Goal: Contribute content

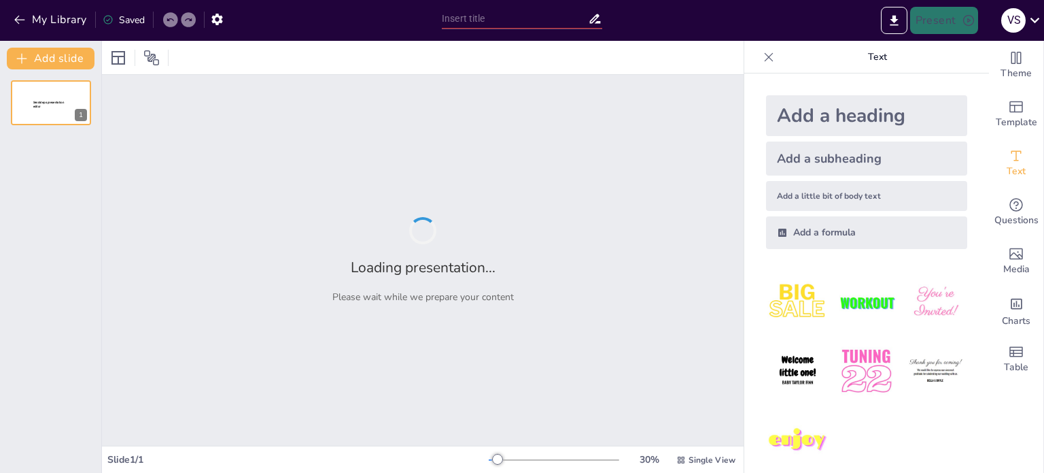
type input "Туризм у [GEOGRAPHIC_DATA]: Визначні місця та традиції"
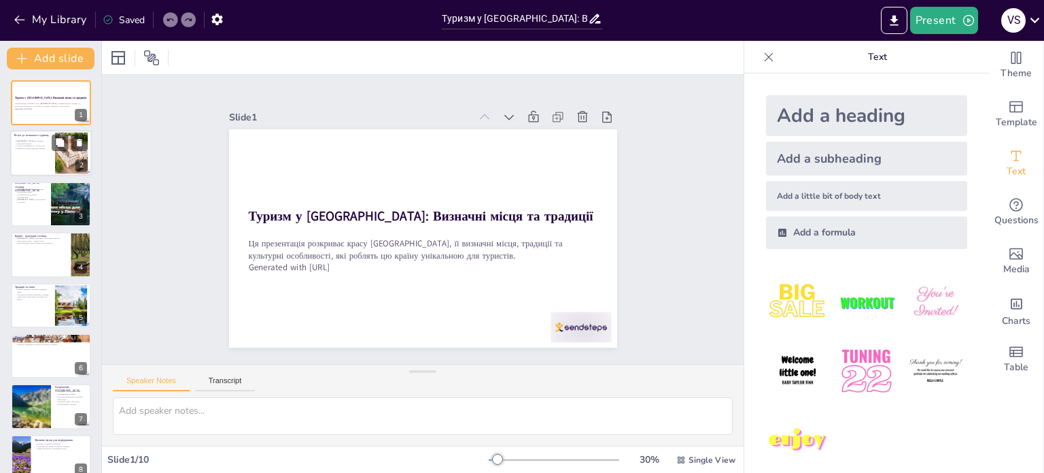
click at [87, 150] on div at bounding box center [70, 143] width 36 height 16
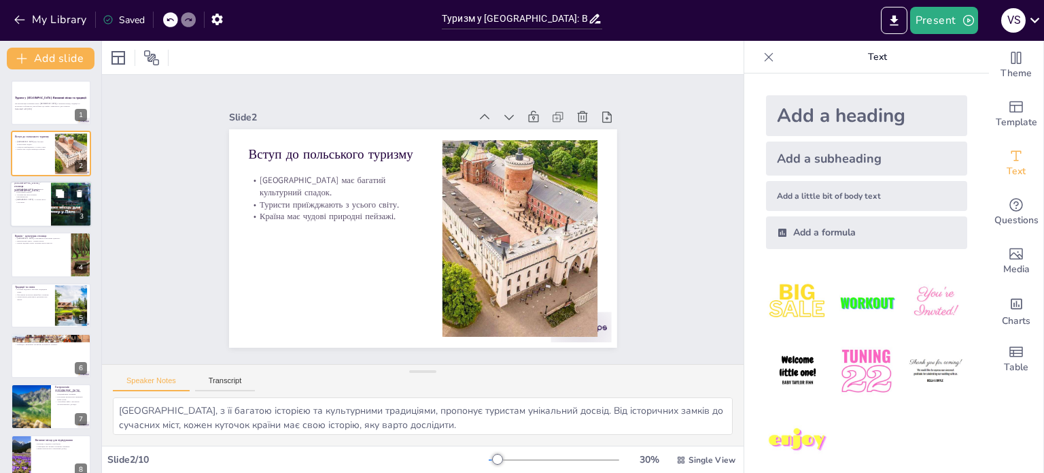
click at [31, 198] on p "[GEOGRAPHIC_DATA] - сучасне місто з історією." at bounding box center [30, 200] width 33 height 5
type textarea "[GEOGRAPHIC_DATA], як столиця [GEOGRAPHIC_DATA], є важливим культурним центром,…"
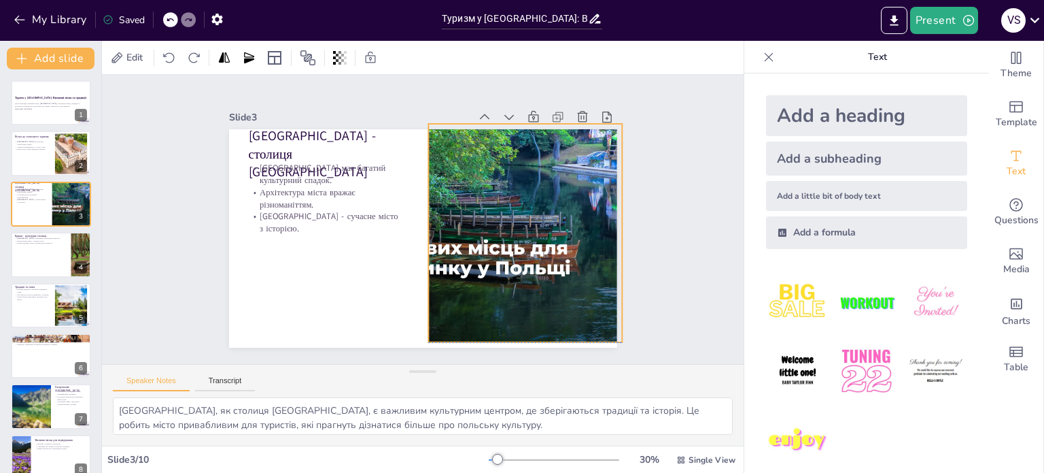
drag, startPoint x: 494, startPoint y: 252, endPoint x: 500, endPoint y: 249, distance: 7.0
click at [500, 249] on div at bounding box center [526, 211] width 454 height 301
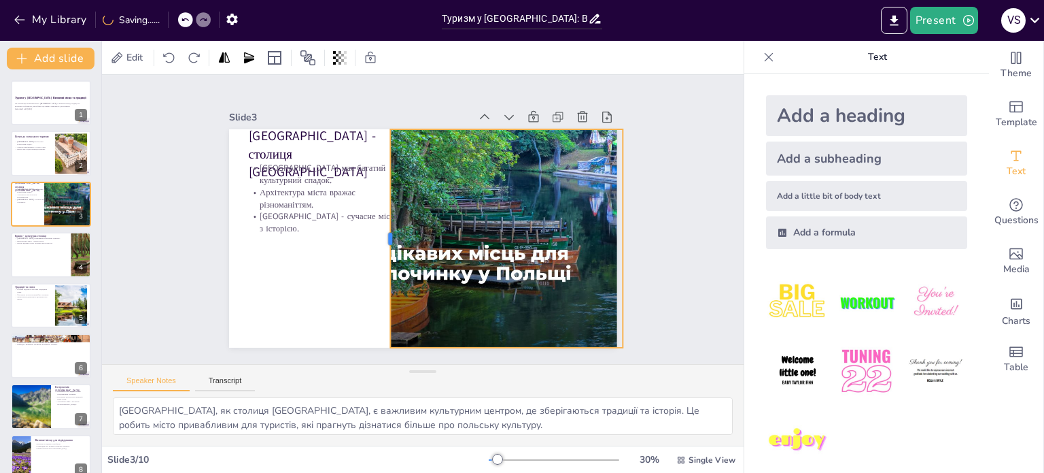
drag, startPoint x: 414, startPoint y: 233, endPoint x: 375, endPoint y: 253, distance: 43.5
click at [375, 253] on div at bounding box center [420, 262] width 194 height 118
click at [451, 260] on div at bounding box center [318, 211] width 438 height 260
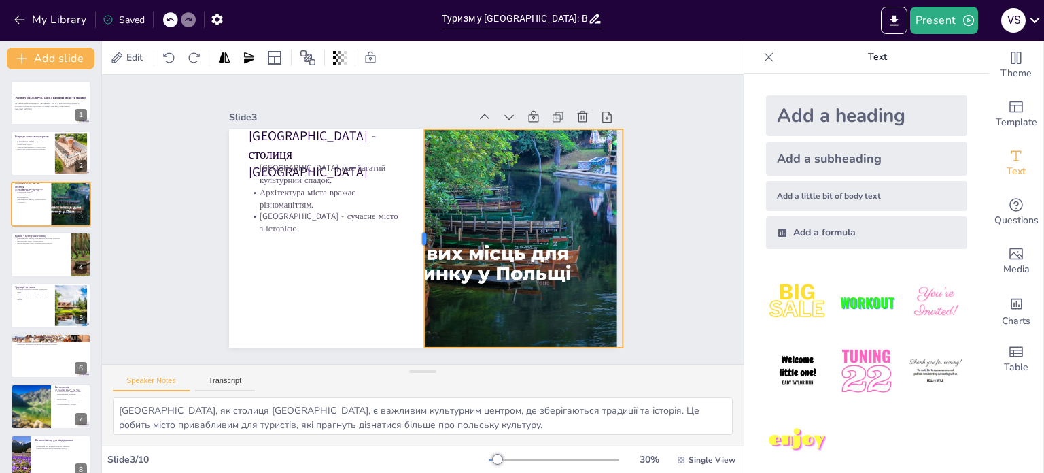
drag, startPoint x: 379, startPoint y: 236, endPoint x: 413, endPoint y: 239, distance: 34.1
click at [413, 239] on div at bounding box center [408, 232] width 137 height 183
click at [482, 248] on div at bounding box center [477, 309] width 441 height 456
click at [489, 265] on div at bounding box center [355, 299] width 398 height 471
click at [489, 265] on div at bounding box center [351, 144] width 466 height 422
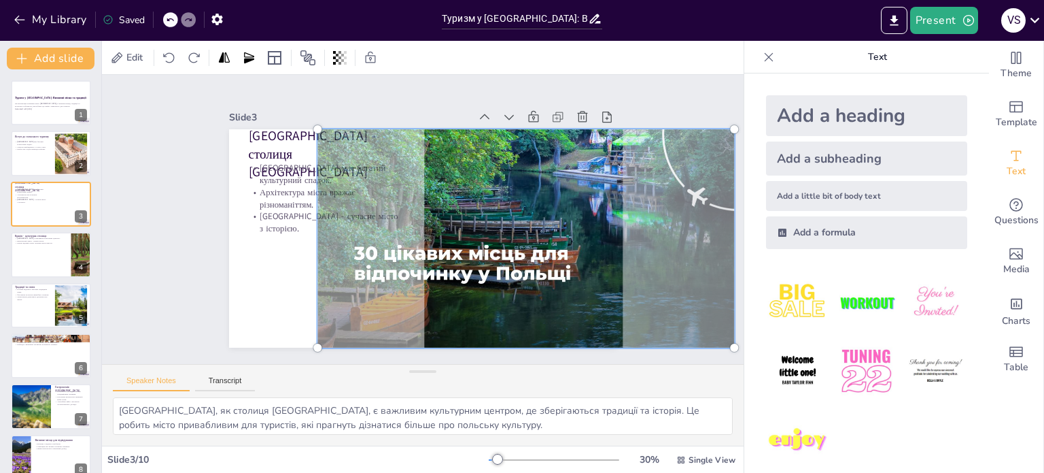
click at [489, 265] on div at bounding box center [364, 306] width 390 height 492
click at [489, 265] on div at bounding box center [447, 321] width 390 height 492
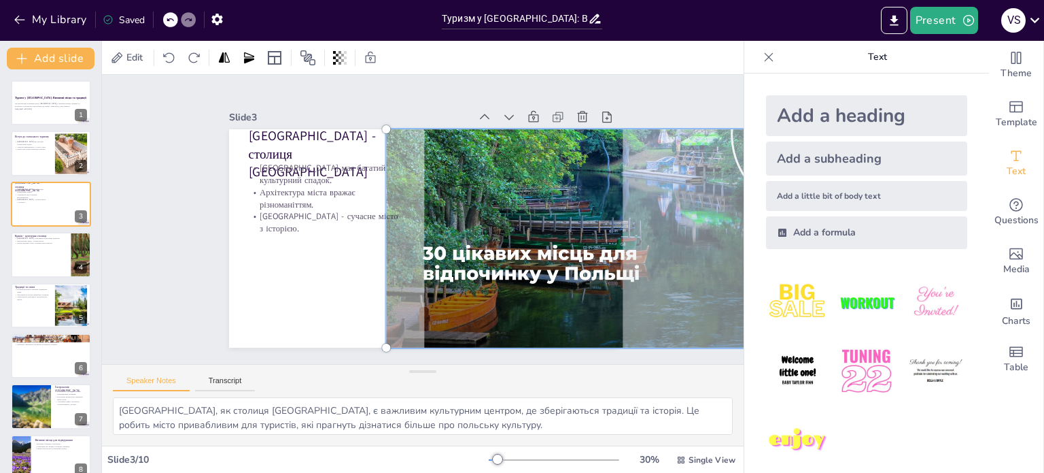
drag, startPoint x: 546, startPoint y: 256, endPoint x: 615, endPoint y: 267, distance: 69.6
click at [615, 267] on div at bounding box center [457, 388] width 357 height 485
click at [564, 293] on div at bounding box center [353, 60] width 420 height 492
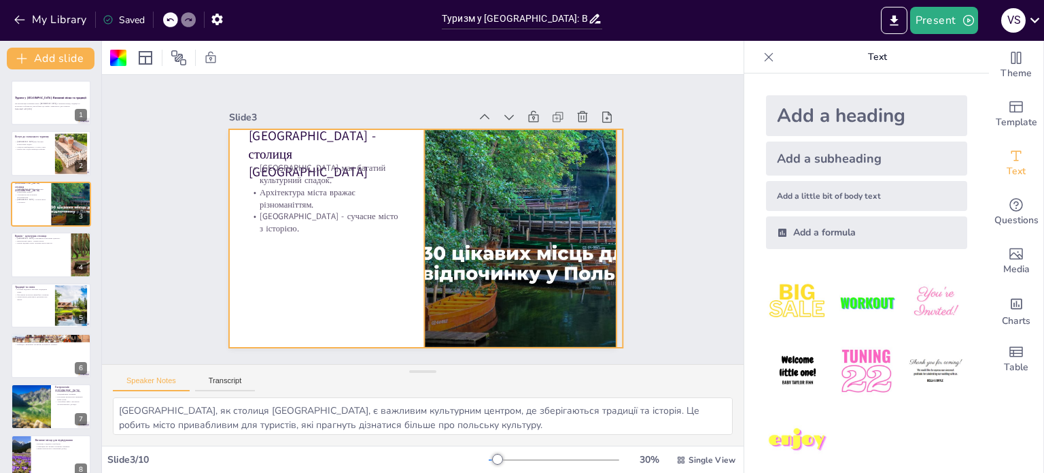
click at [456, 301] on div at bounding box center [252, 200] width 417 height 218
click at [408, 233] on div at bounding box center [410, 233] width 434 height 422
click at [416, 222] on div at bounding box center [388, 50] width 337 height 464
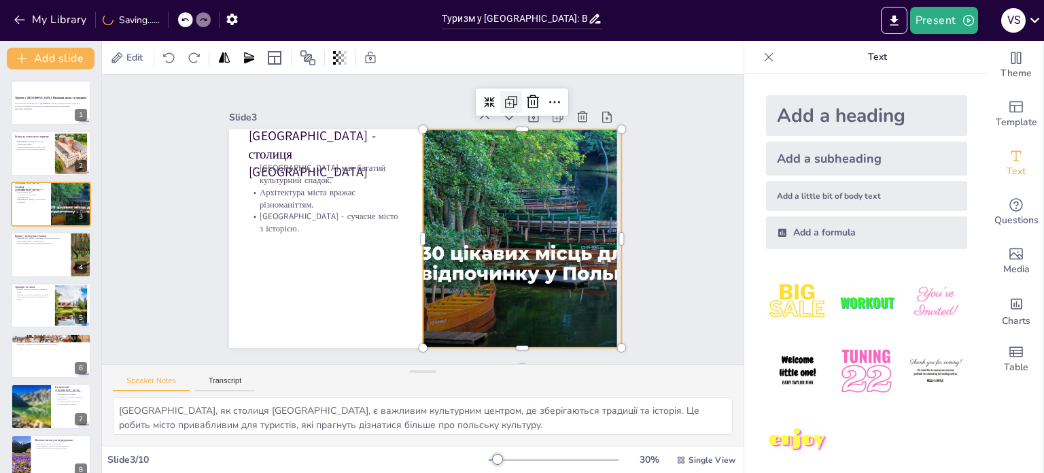
click at [363, 95] on icon at bounding box center [352, 91] width 22 height 22
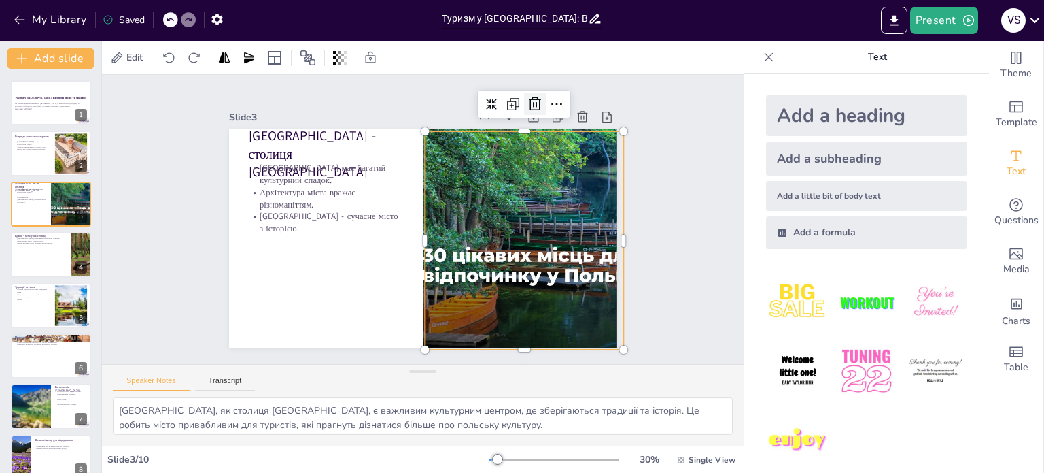
click at [522, 343] on icon at bounding box center [511, 352] width 19 height 19
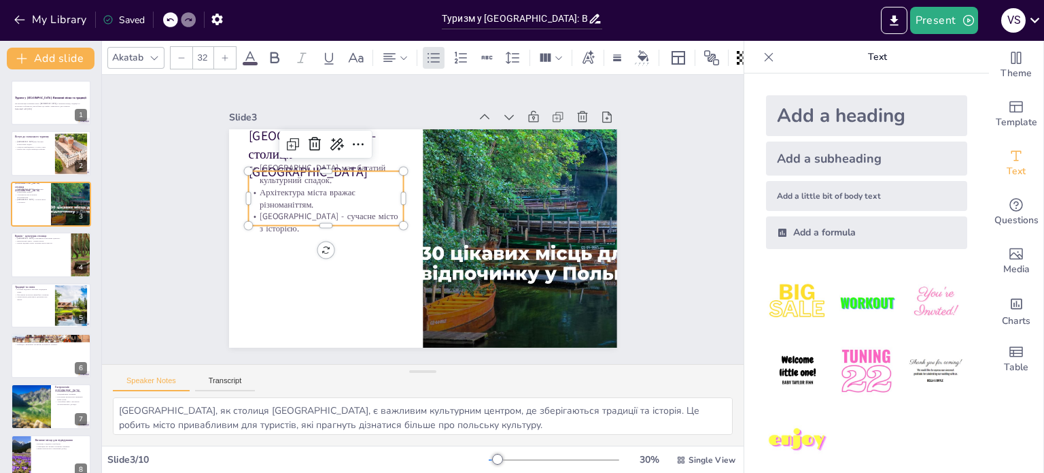
click at [443, 211] on p "[GEOGRAPHIC_DATA] - сучасне місто з історією." at bounding box center [520, 216] width 155 height 24
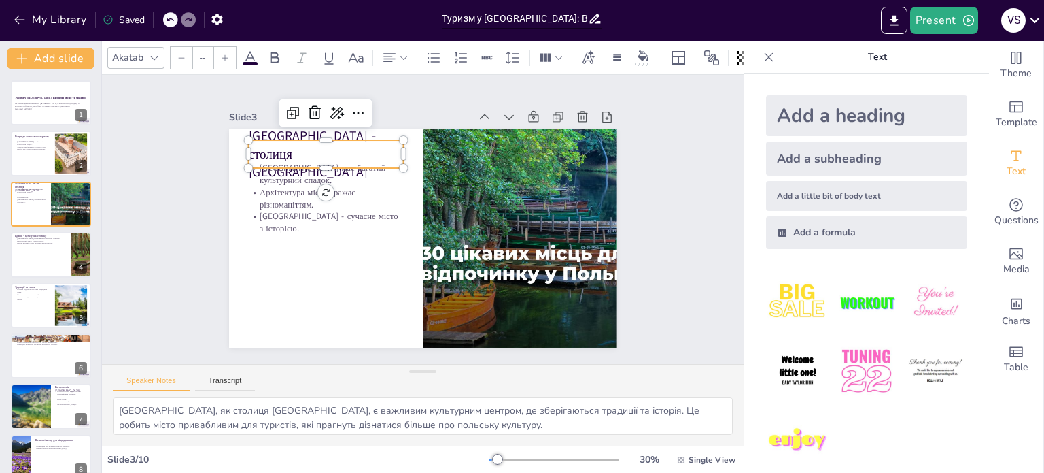
type input "48"
click at [464, 142] on p "[GEOGRAPHIC_DATA] - столиця [GEOGRAPHIC_DATA]" at bounding box center [536, 191] width 144 height 152
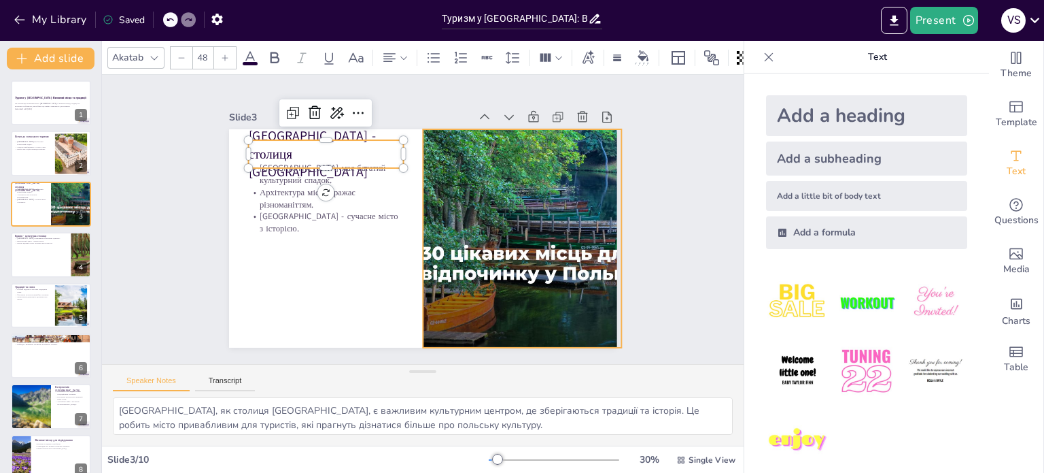
click at [477, 271] on div at bounding box center [474, 382] width 369 height 470
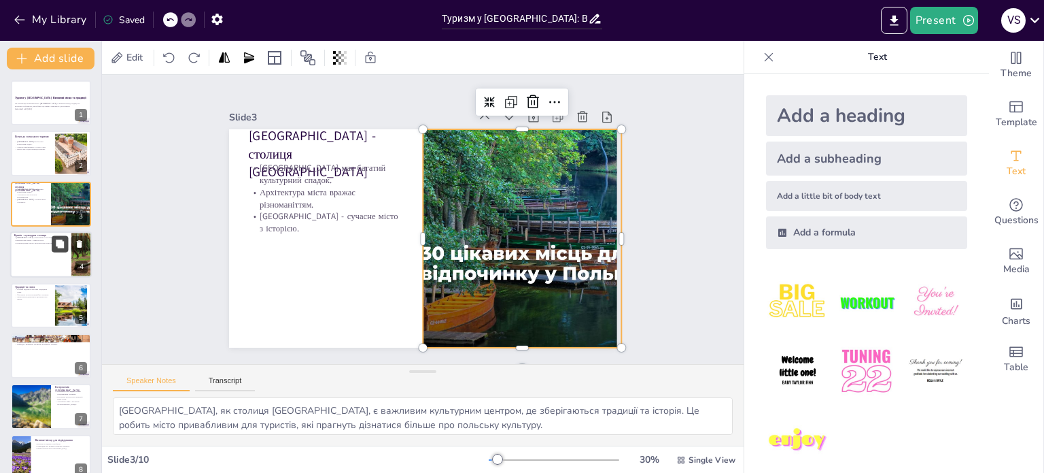
click at [55, 248] on icon at bounding box center [60, 244] width 10 height 10
type textarea "Краків, як культурна столиця [GEOGRAPHIC_DATA], пропонує безліч можливостей для…"
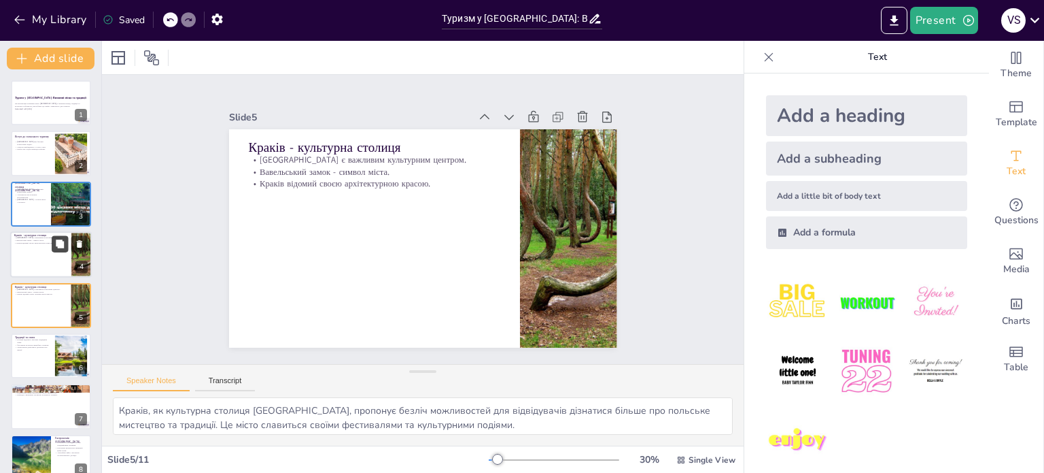
scroll to position [34, 0]
